Goal: Task Accomplishment & Management: Manage account settings

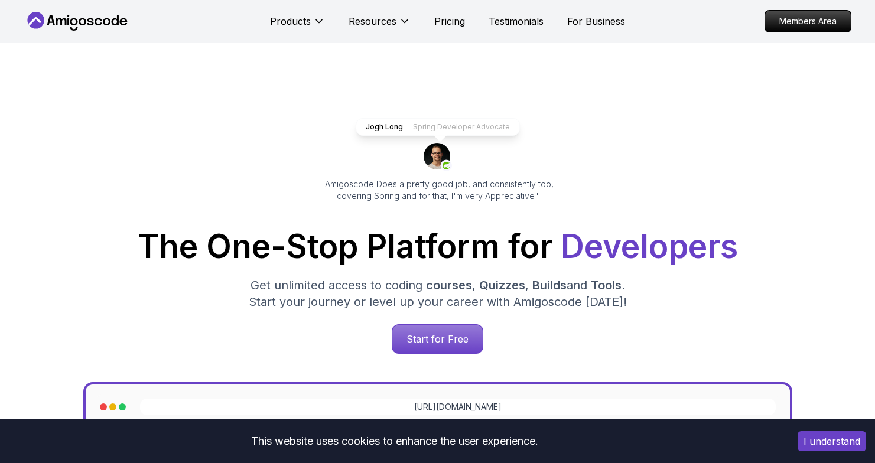
click at [811, 37] on nav "Products Resources Pricing Testimonials For Business Members Area" at bounding box center [437, 21] width 827 height 43
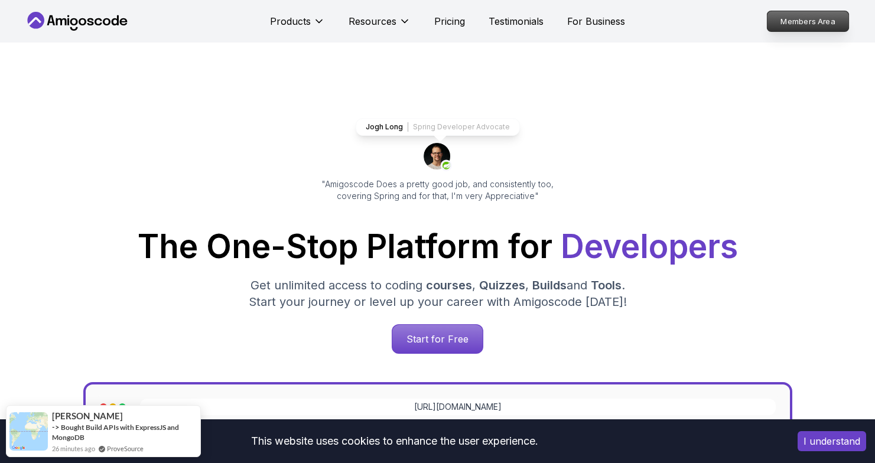
click at [820, 25] on p "Members Area" at bounding box center [808, 21] width 82 height 20
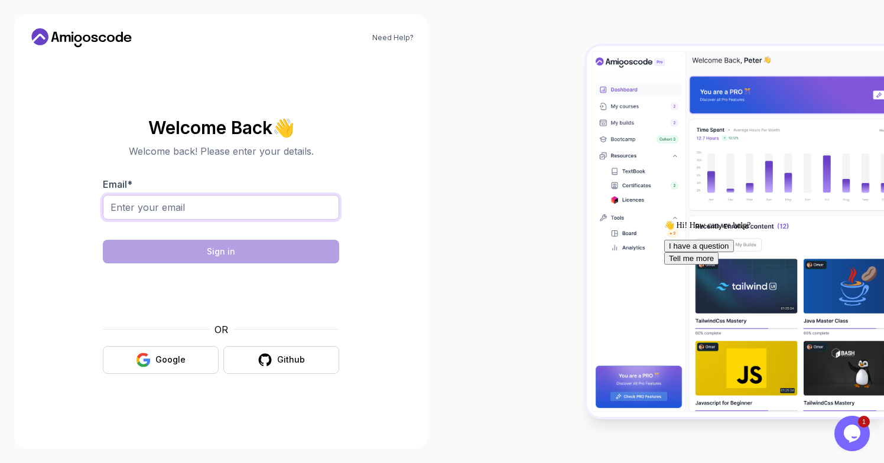
click at [204, 211] on input "Email *" at bounding box center [221, 207] width 236 height 25
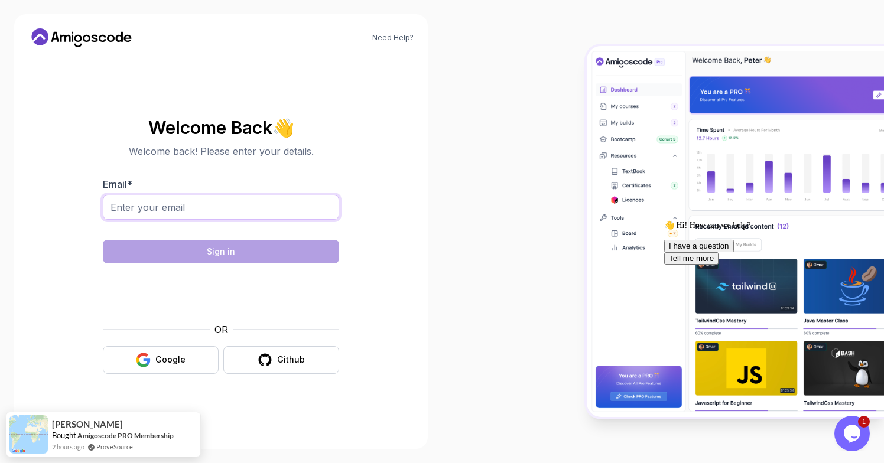
type input "yuhaziq@gmail.com"
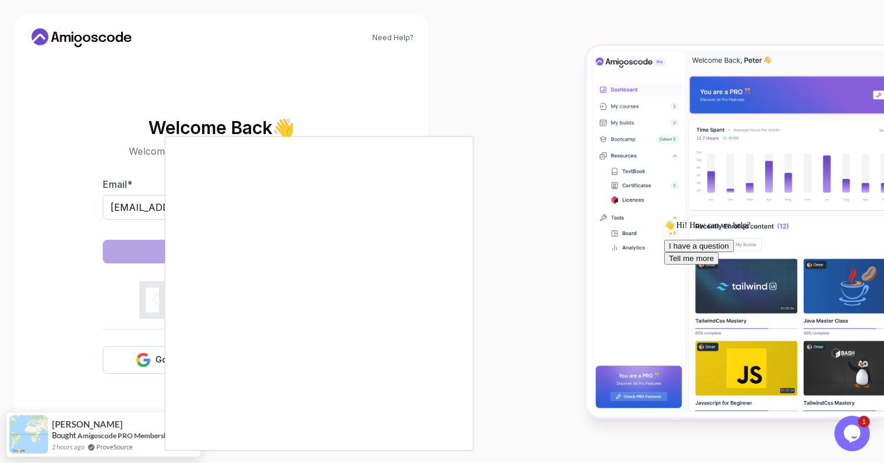
click at [135, 355] on div at bounding box center [442, 231] width 884 height 463
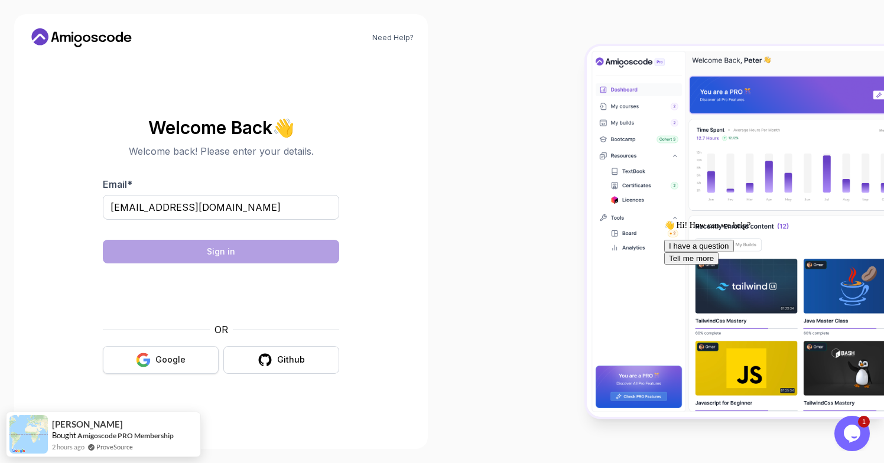
click at [160, 368] on button "Google" at bounding box center [161, 360] width 116 height 28
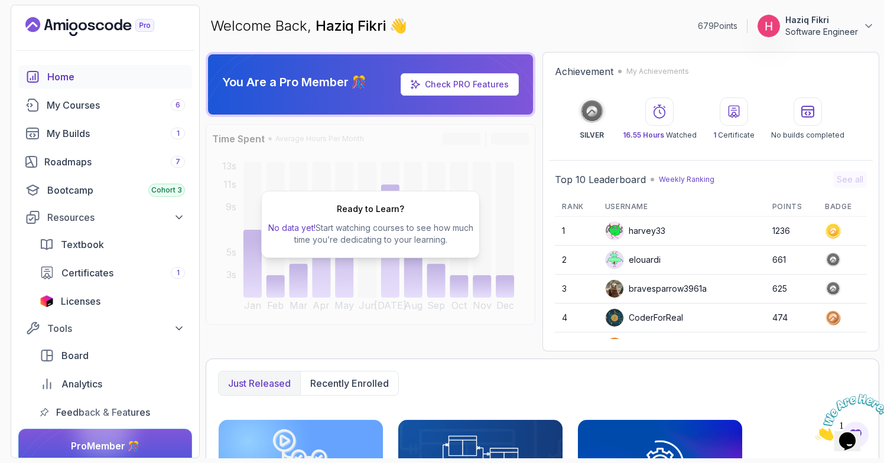
click at [805, 34] on p "Software Engineer" at bounding box center [821, 32] width 73 height 12
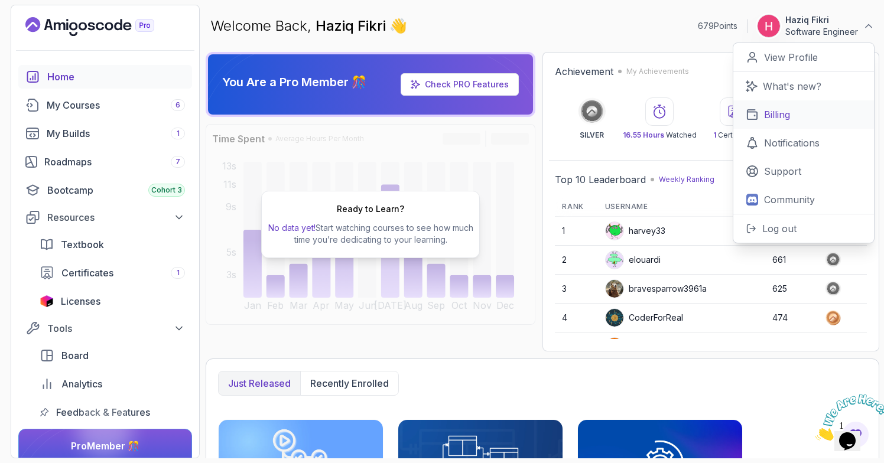
click at [802, 117] on link "Billing" at bounding box center [803, 114] width 141 height 28
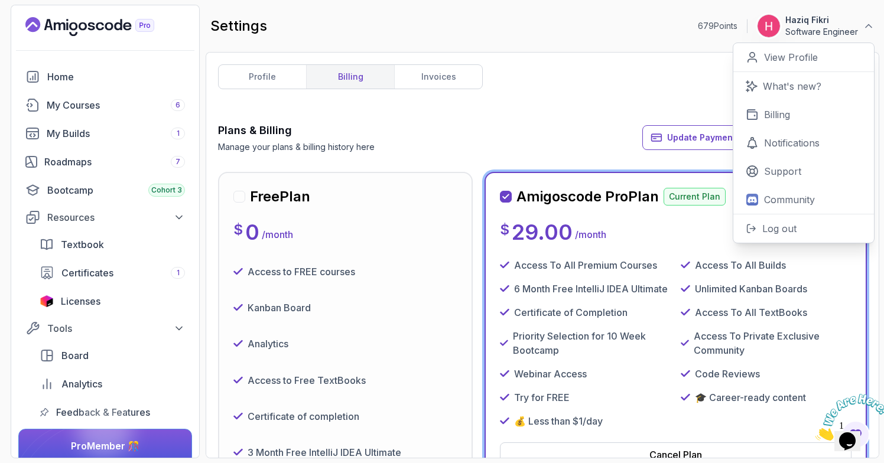
click at [551, 137] on div "Plans & Billing Manage your plans & billing history here Update Payment Details…" at bounding box center [542, 137] width 649 height 31
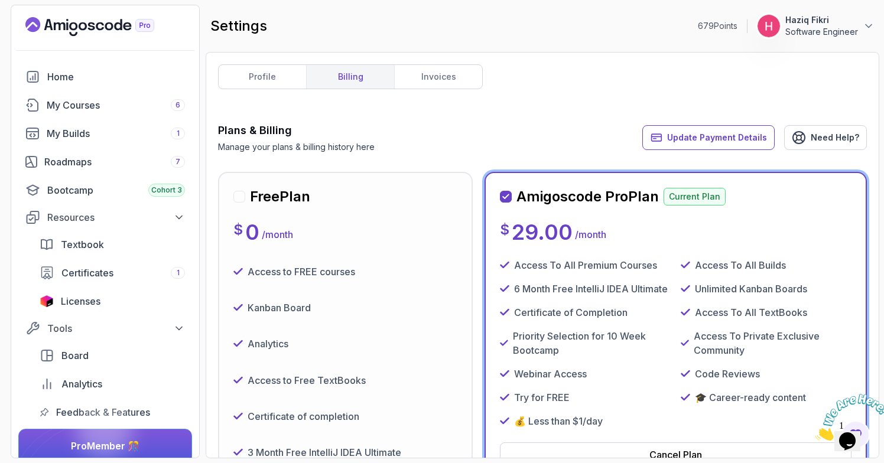
scroll to position [143, 0]
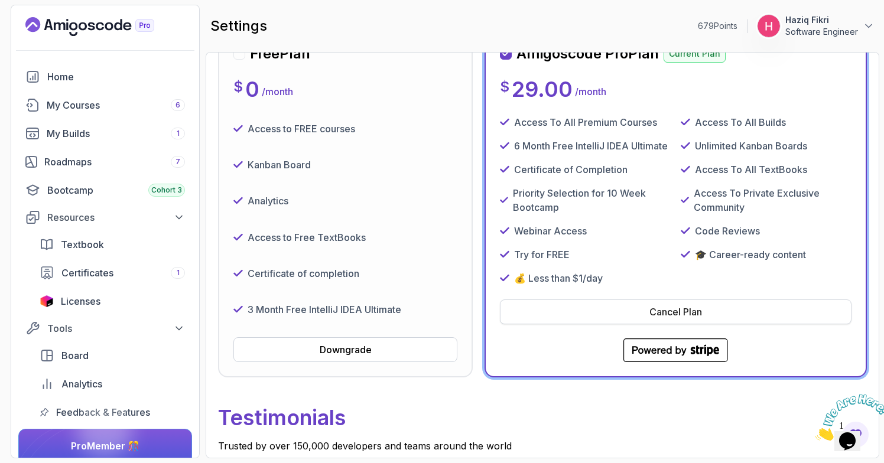
click at [662, 314] on div "Cancel Plan" at bounding box center [675, 312] width 53 height 14
